Goal: Obtain resource: Download file/media

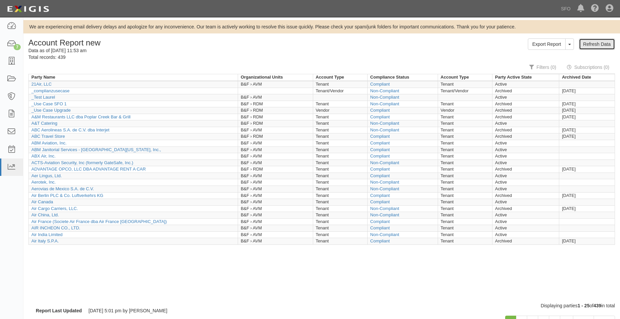
click at [589, 47] on link "Refresh Data" at bounding box center [597, 43] width 36 height 11
click at [558, 46] on link "Export Report" at bounding box center [546, 43] width 37 height 11
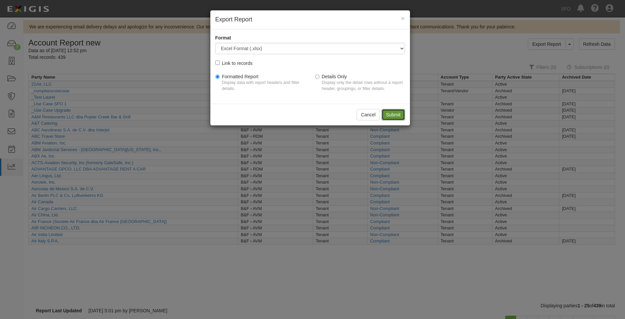
click at [386, 113] on input "Submit" at bounding box center [393, 114] width 23 height 11
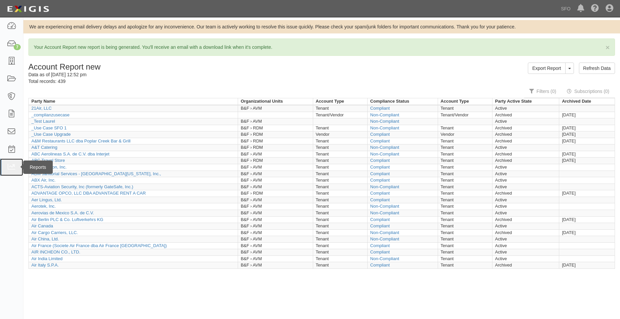
click at [8, 167] on icon at bounding box center [11, 167] width 9 height 8
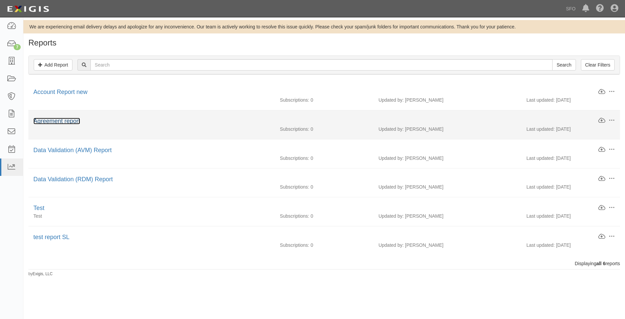
click at [59, 122] on link "Agreement report" at bounding box center [56, 121] width 47 height 7
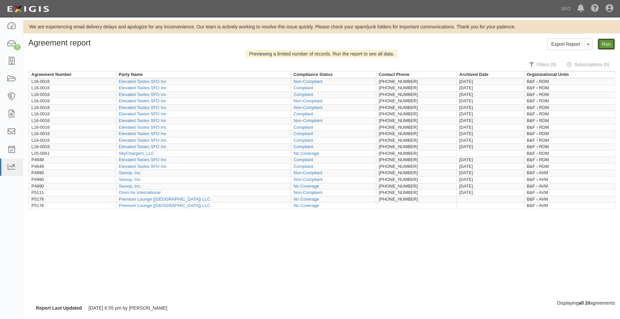
click at [607, 40] on link "Run" at bounding box center [606, 43] width 17 height 11
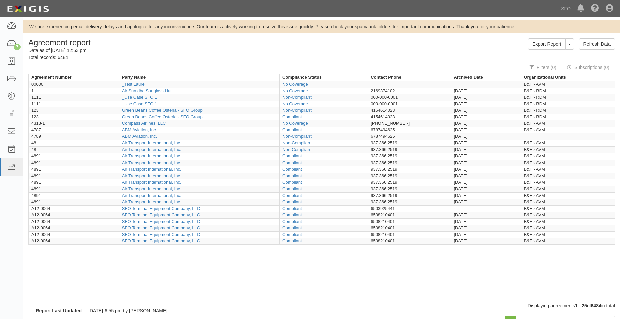
click at [526, 49] on div "Export Report ToggleReportDropdown Edit Report Clone Report Delete Report Refre…" at bounding box center [471, 43] width 299 height 11
click at [552, 44] on link "Export Report" at bounding box center [546, 43] width 37 height 11
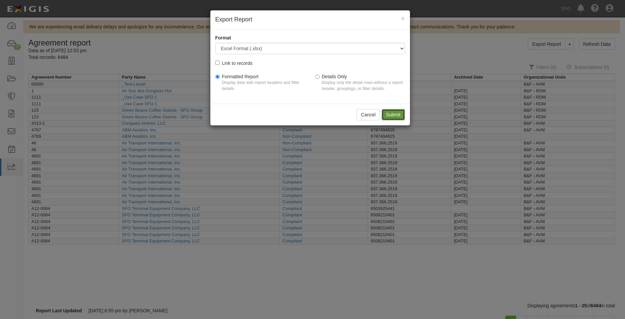
click at [391, 113] on input "Submit" at bounding box center [393, 114] width 23 height 11
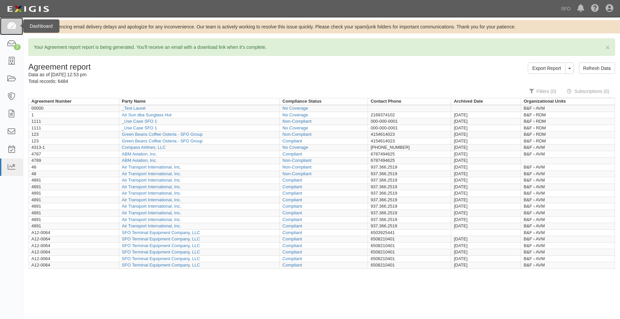
click at [17, 25] on link at bounding box center [11, 26] width 23 height 18
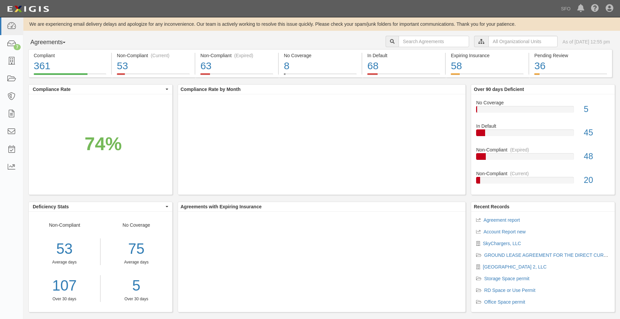
click at [50, 42] on button "Agreements" at bounding box center [53, 42] width 50 height 13
click at [54, 54] on link "Parties" at bounding box center [55, 56] width 53 height 9
